Goal: Navigation & Orientation: Find specific page/section

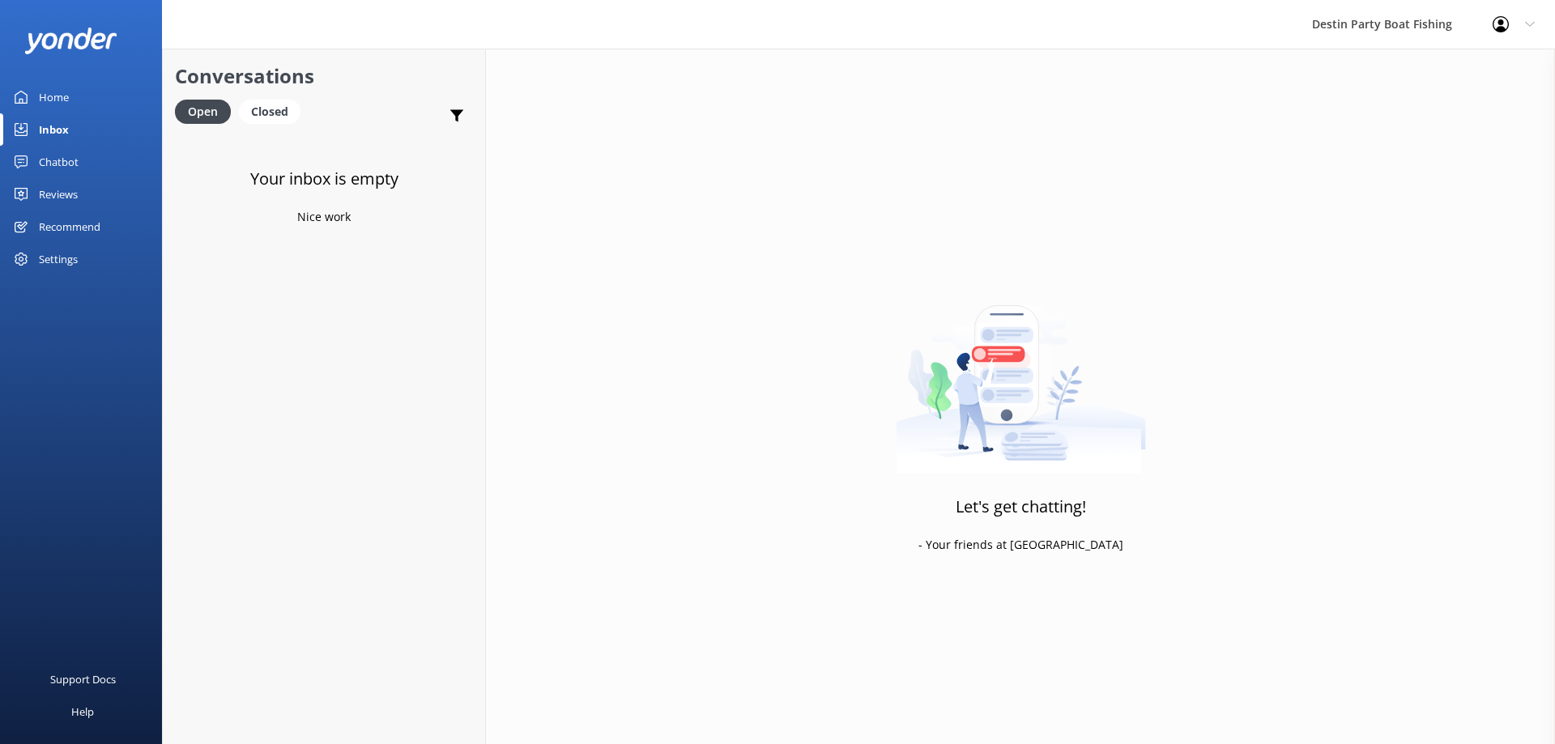
click at [55, 200] on div "Reviews" at bounding box center [58, 194] width 39 height 32
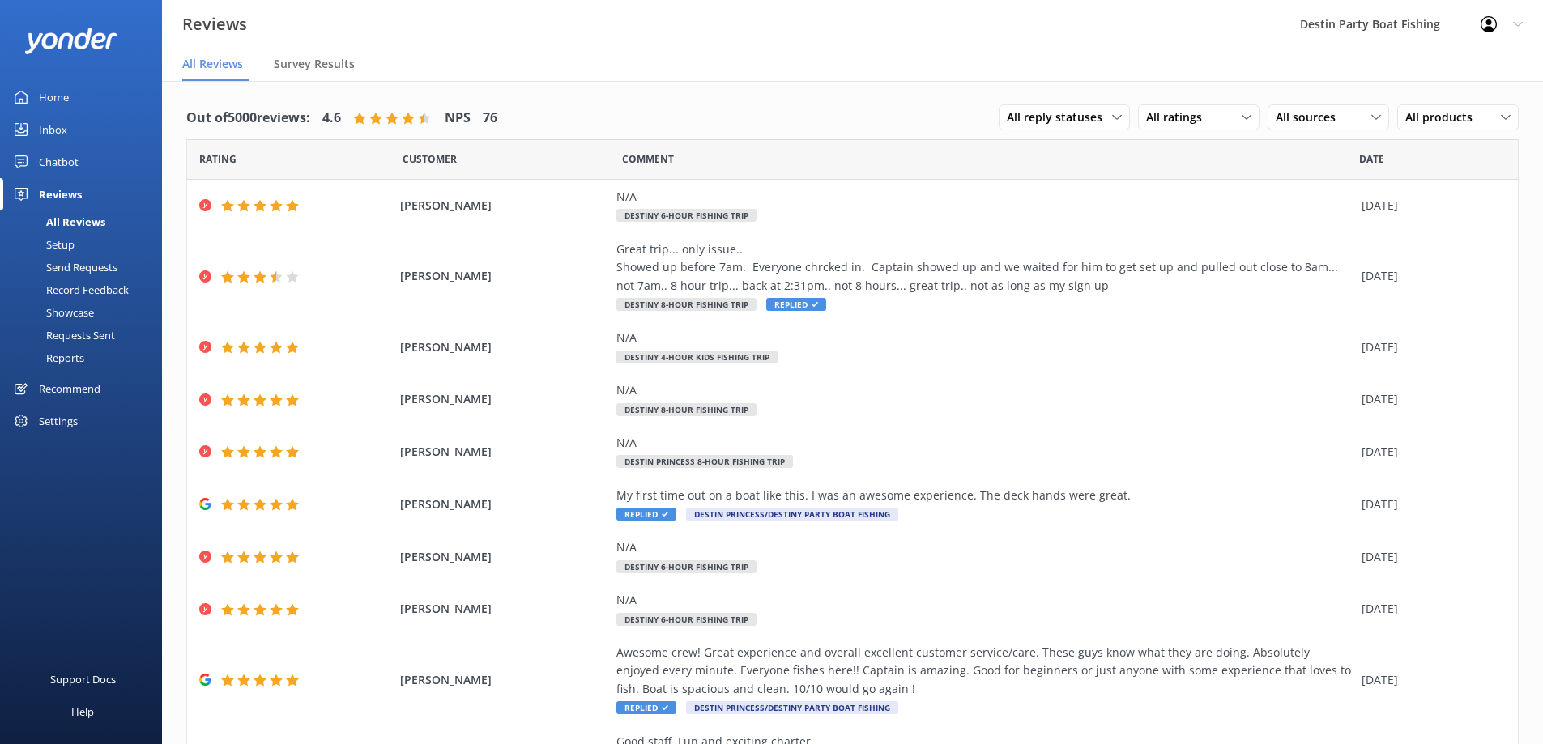
click at [56, 129] on div "Inbox" at bounding box center [53, 129] width 28 height 32
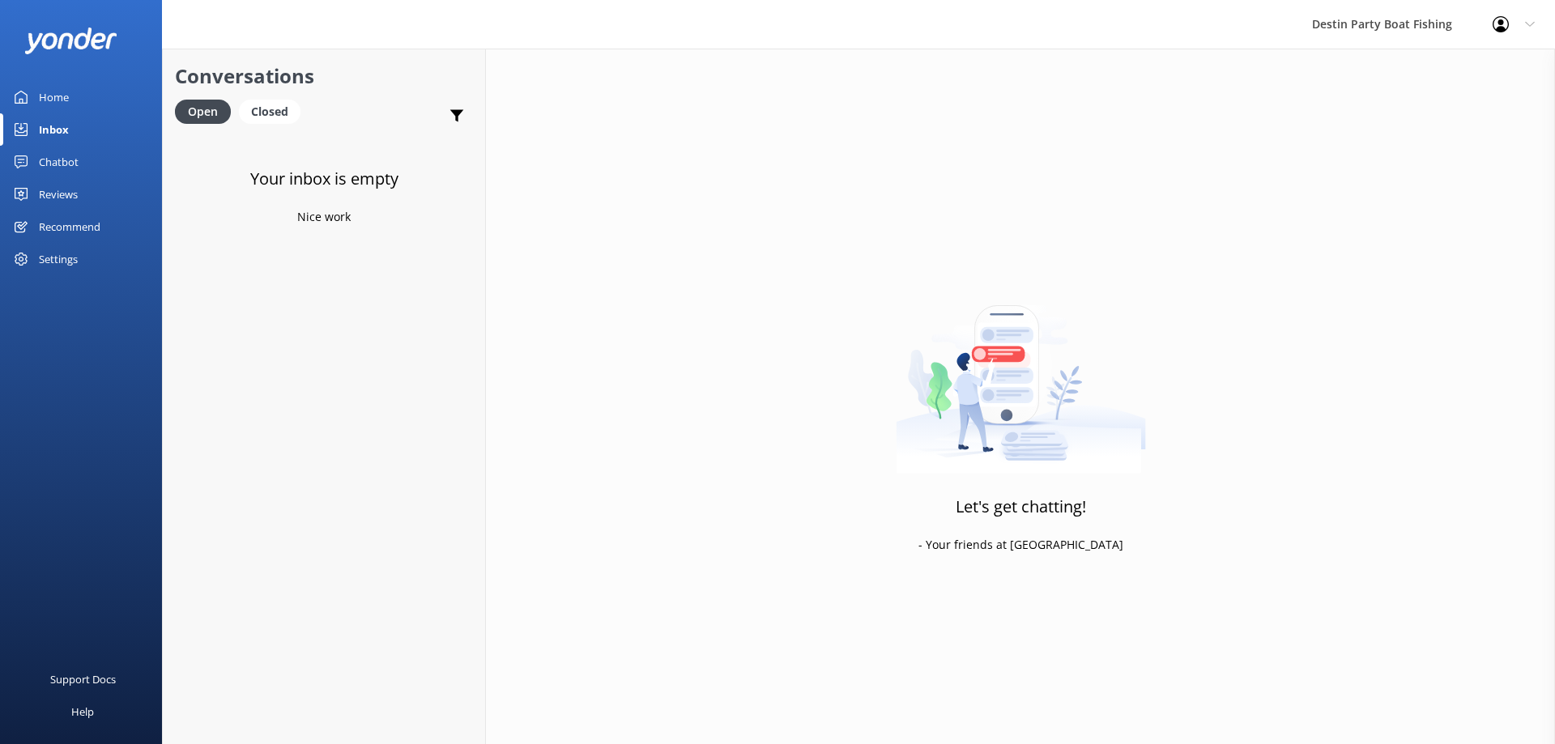
click at [46, 182] on div "Reviews" at bounding box center [58, 194] width 39 height 32
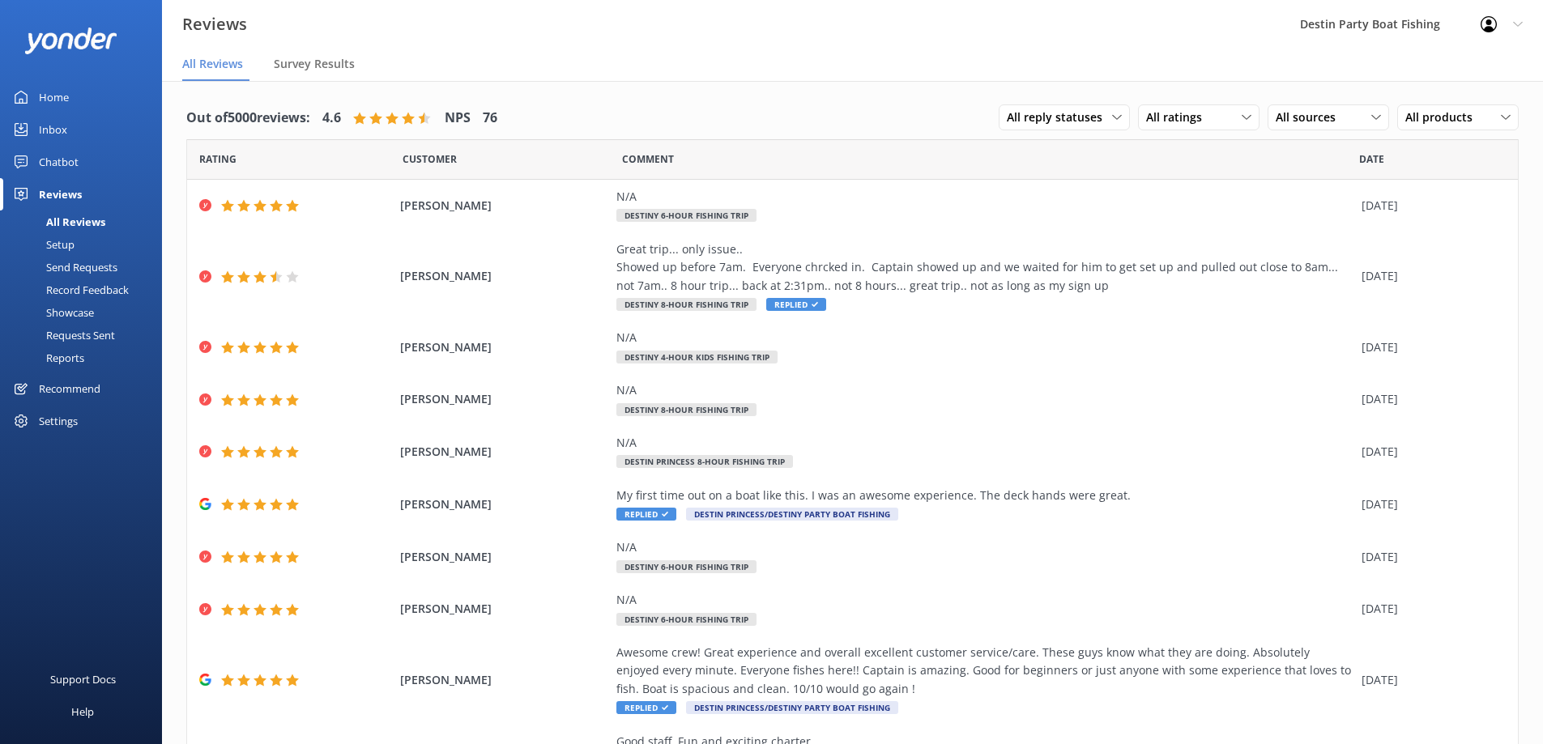
click at [53, 125] on div "Inbox" at bounding box center [53, 129] width 28 height 32
